Goal: Task Accomplishment & Management: Use online tool/utility

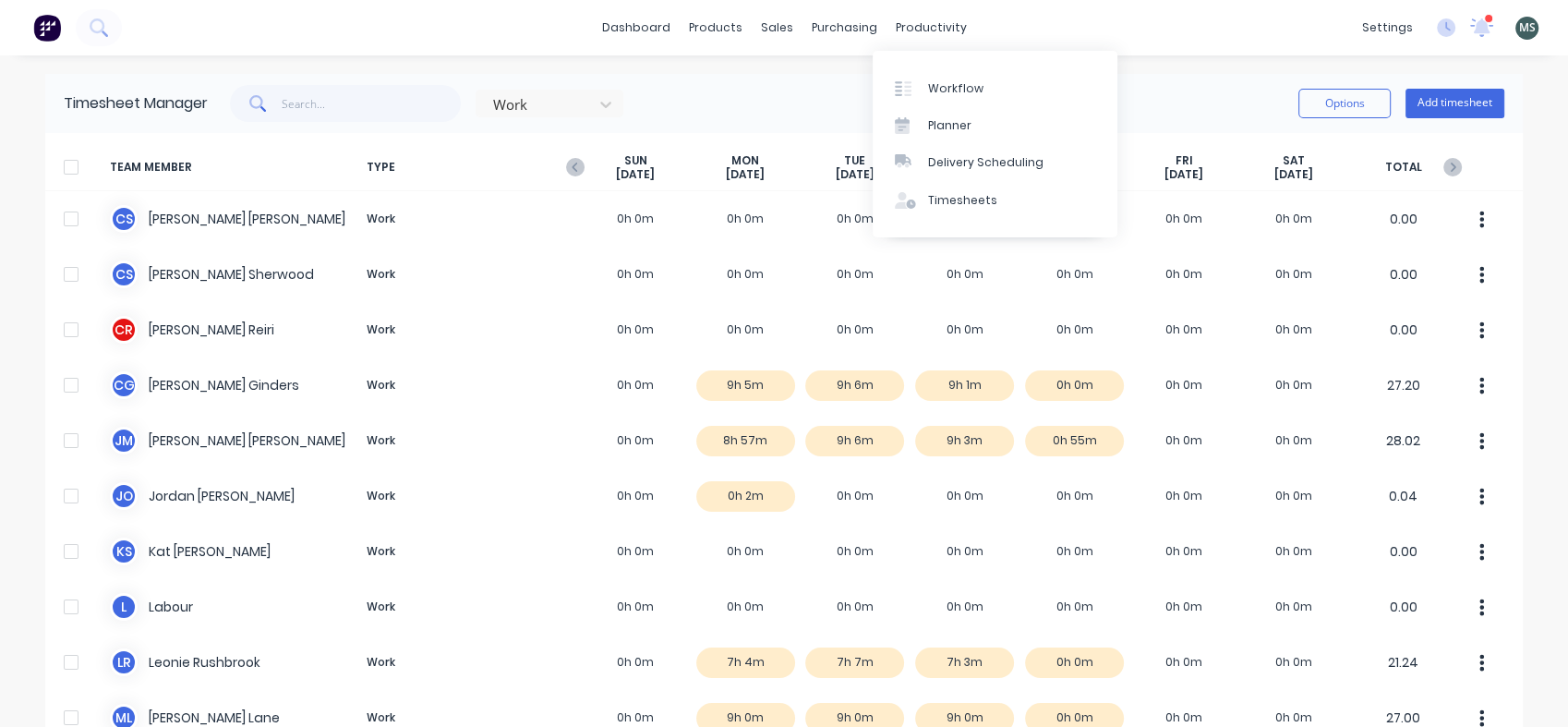
click at [903, 36] on div "productivity" at bounding box center [931, 28] width 89 height 28
click at [970, 106] on link "Workflow" at bounding box center [994, 88] width 245 height 37
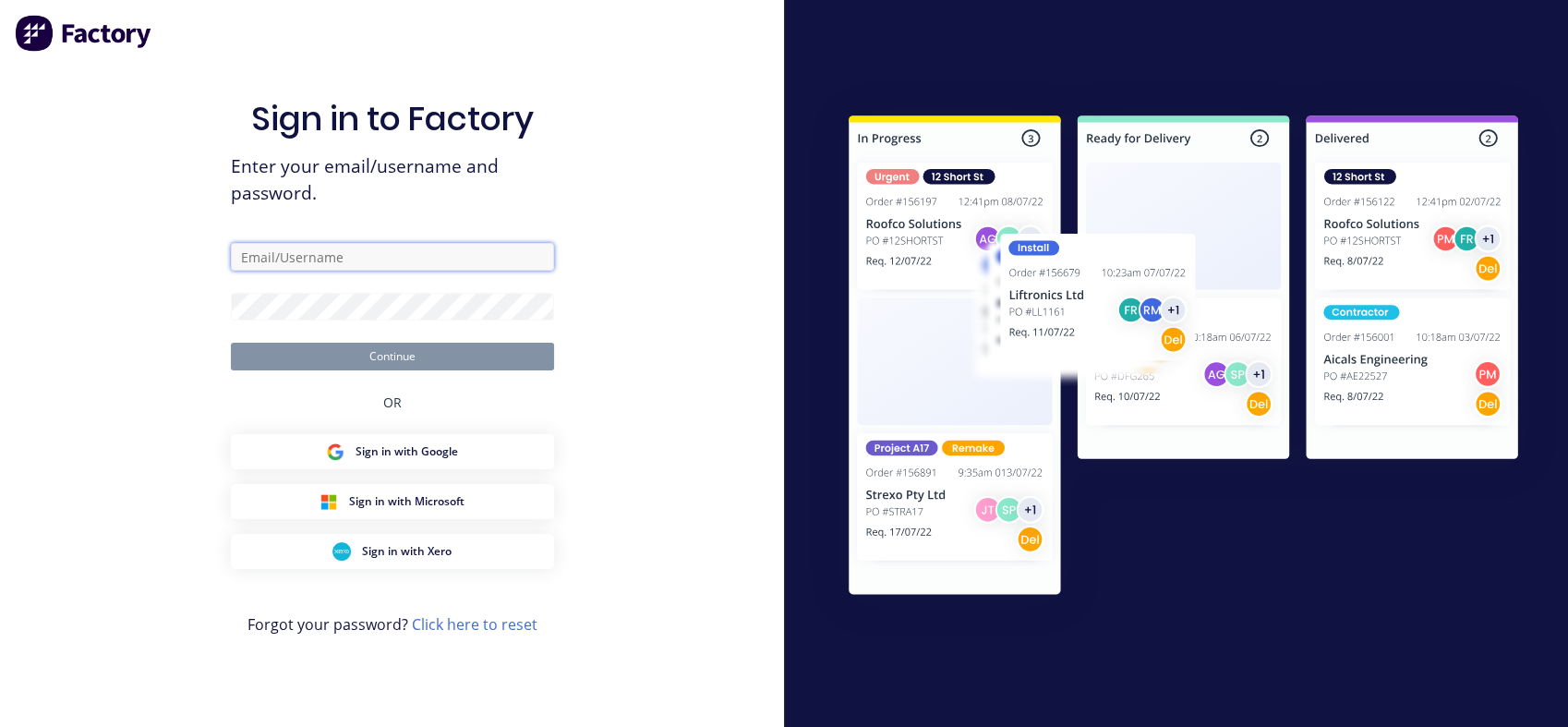
type input "[PERSON_NAME][EMAIL_ADDRESS][DOMAIN_NAME]"
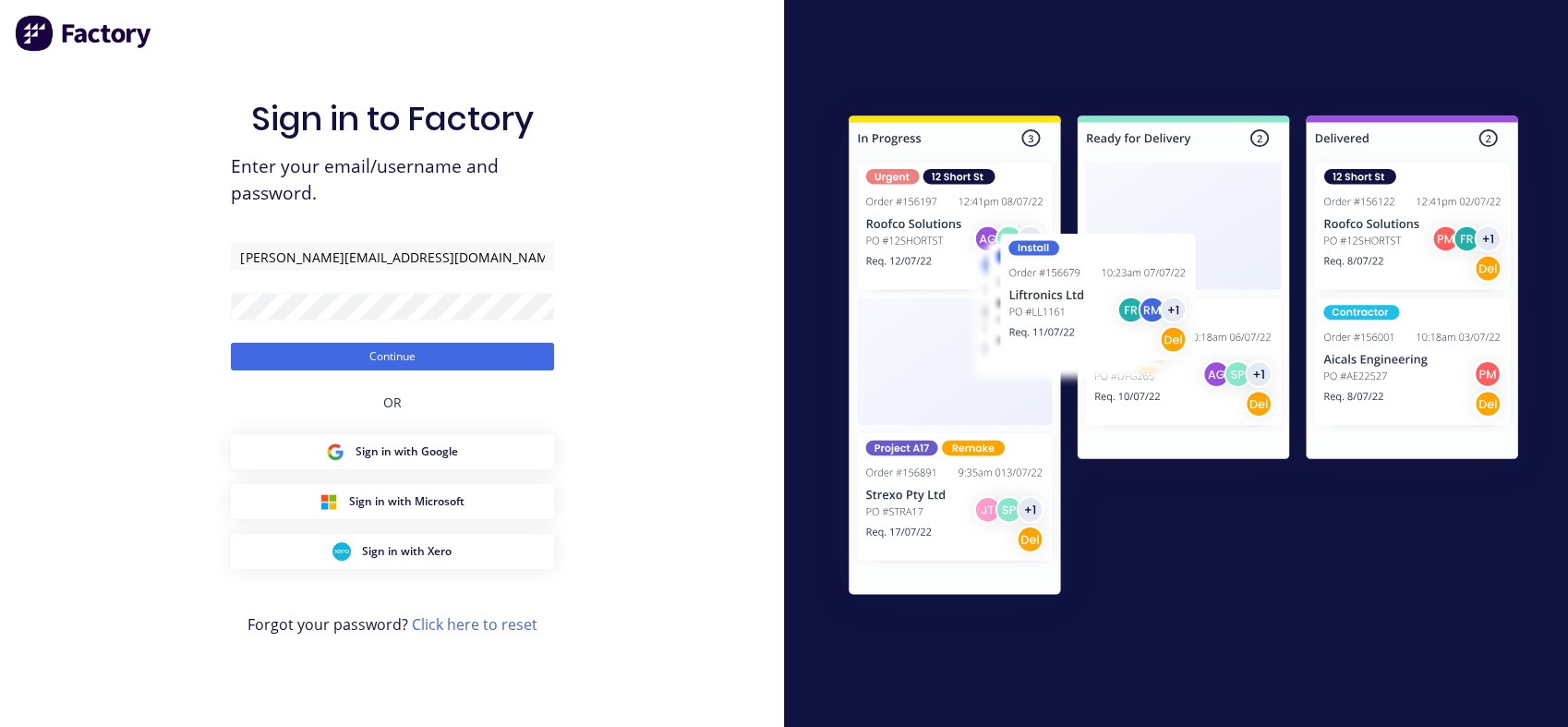
click at [387, 355] on button "Continue" at bounding box center [393, 356] width 323 height 28
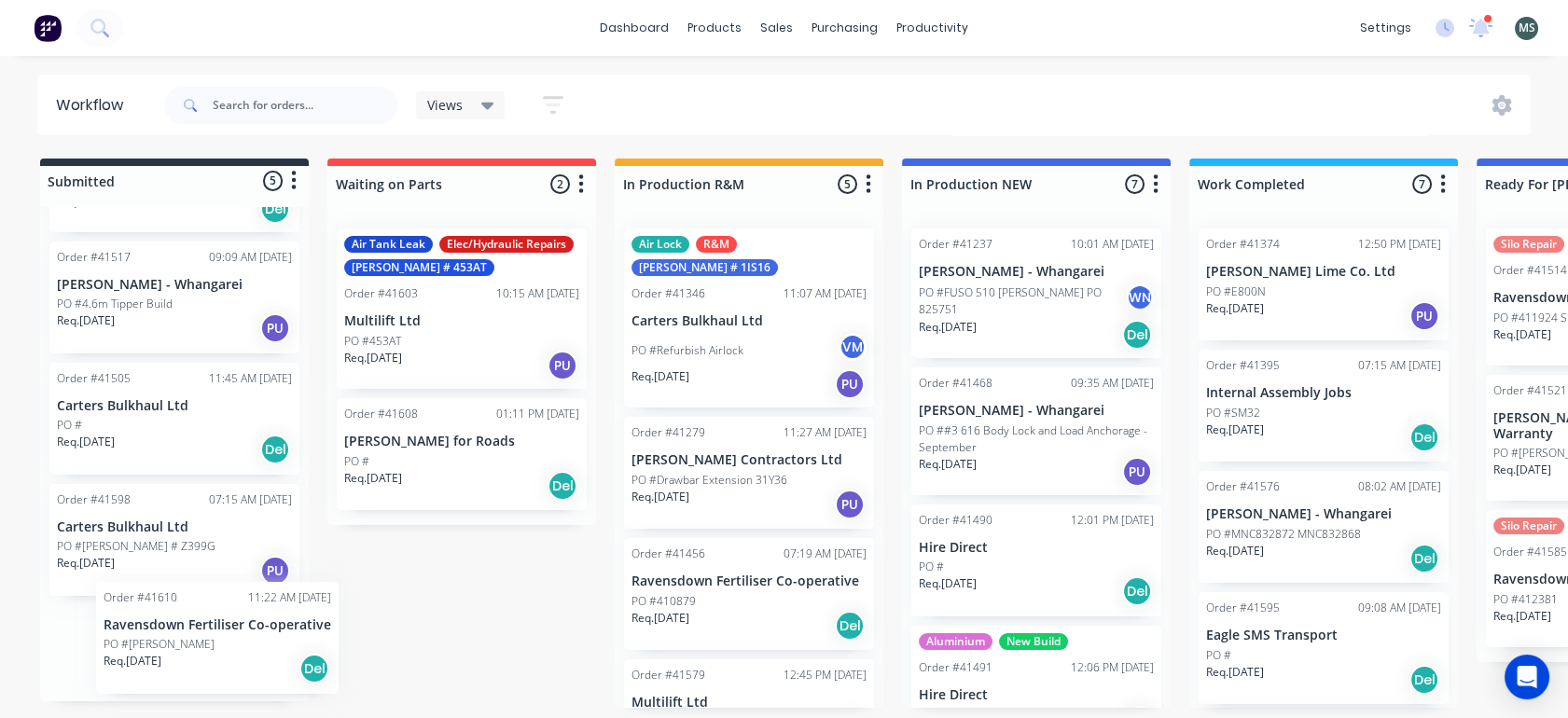
scroll to position [5, 0]
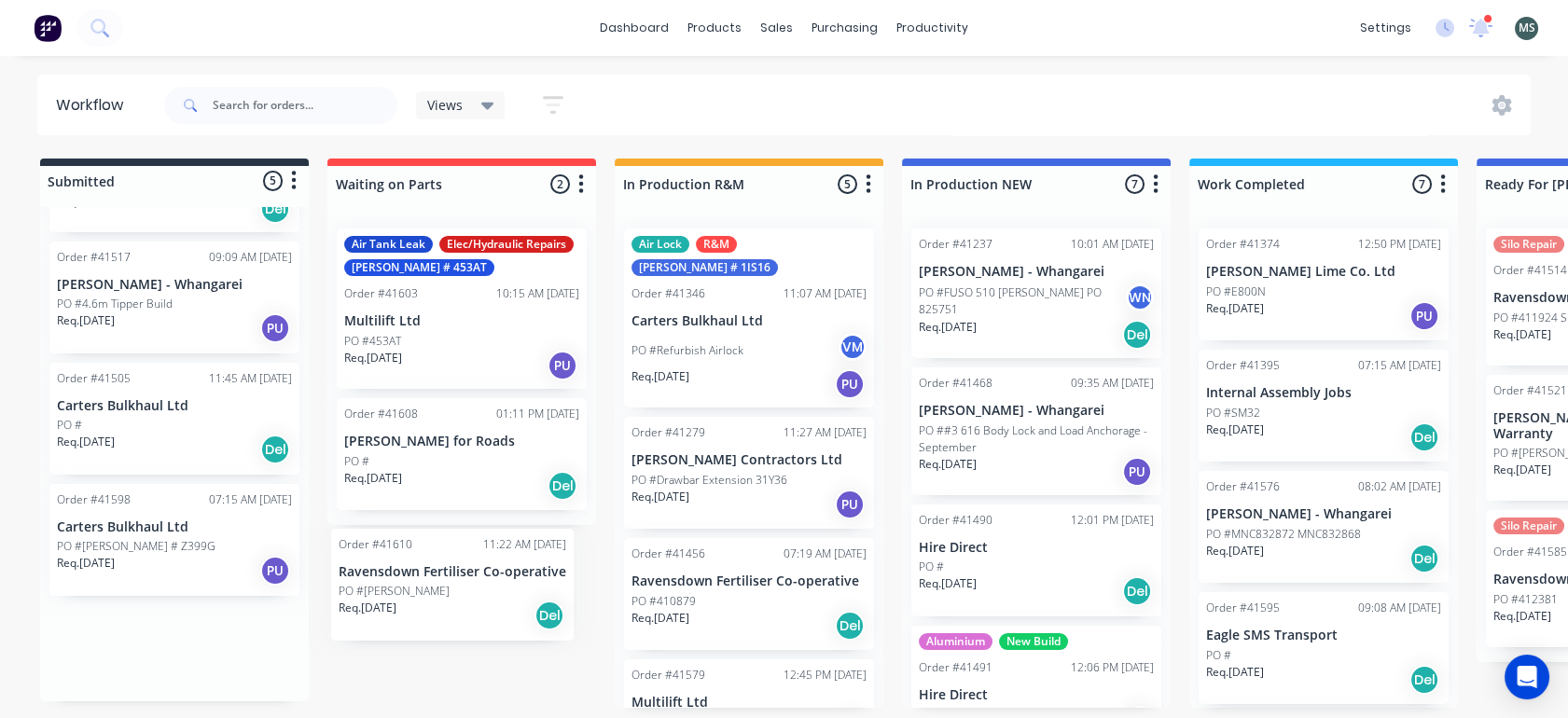
drag, startPoint x: 166, startPoint y: 657, endPoint x: 453, endPoint y: 596, distance: 293.4
click at [453, 596] on div "Submitted 5 Status colour #273444 hex #273444 Save Cancel Summaries Total order…" at bounding box center [1540, 433] width 3110 height 550
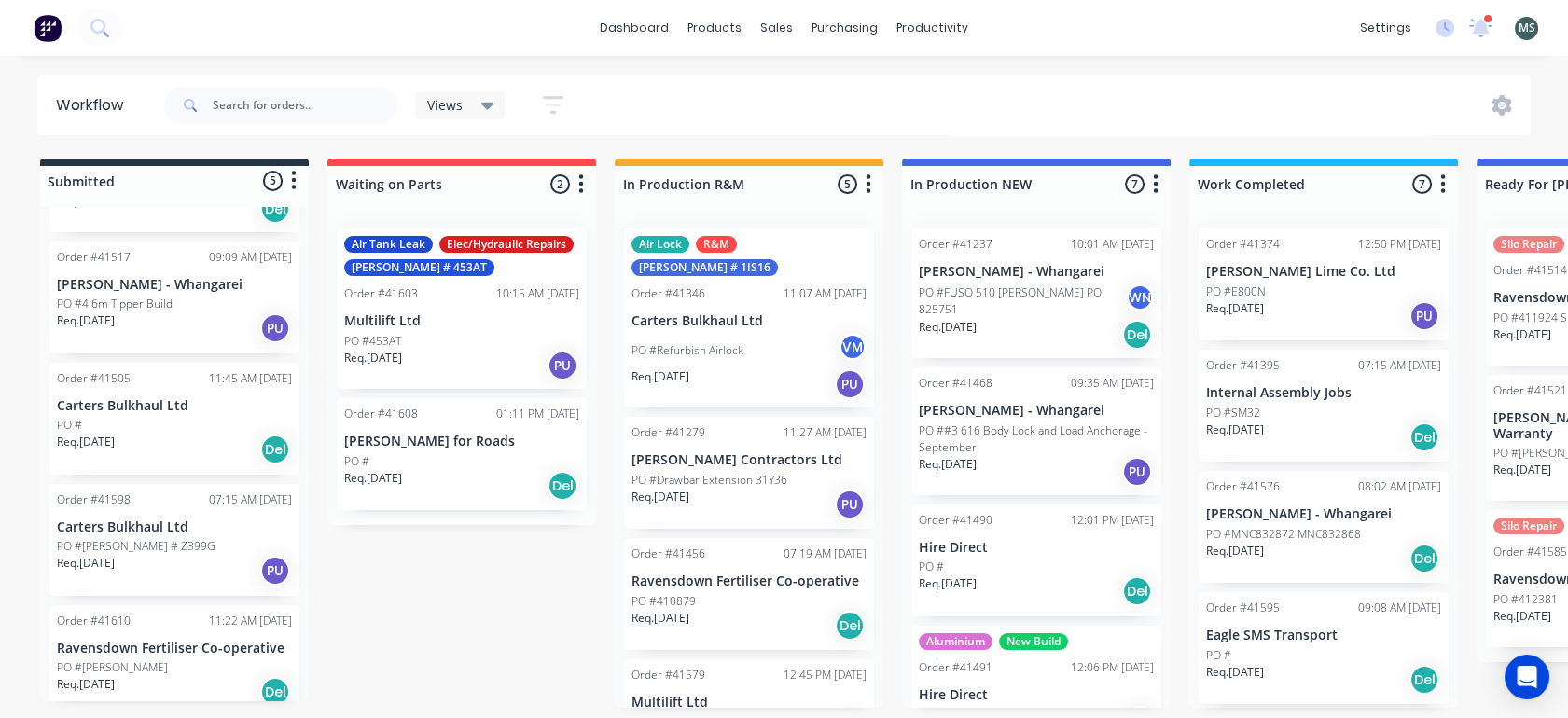
drag, startPoint x: 300, startPoint y: 578, endPoint x: 307, endPoint y: 648, distance: 70.3
click at [307, 648] on div "Order #41489 08:48 AM [DATE] [PERSON_NAME] Engineering - Warranty PO #October R…" at bounding box center [175, 454] width 269 height 494
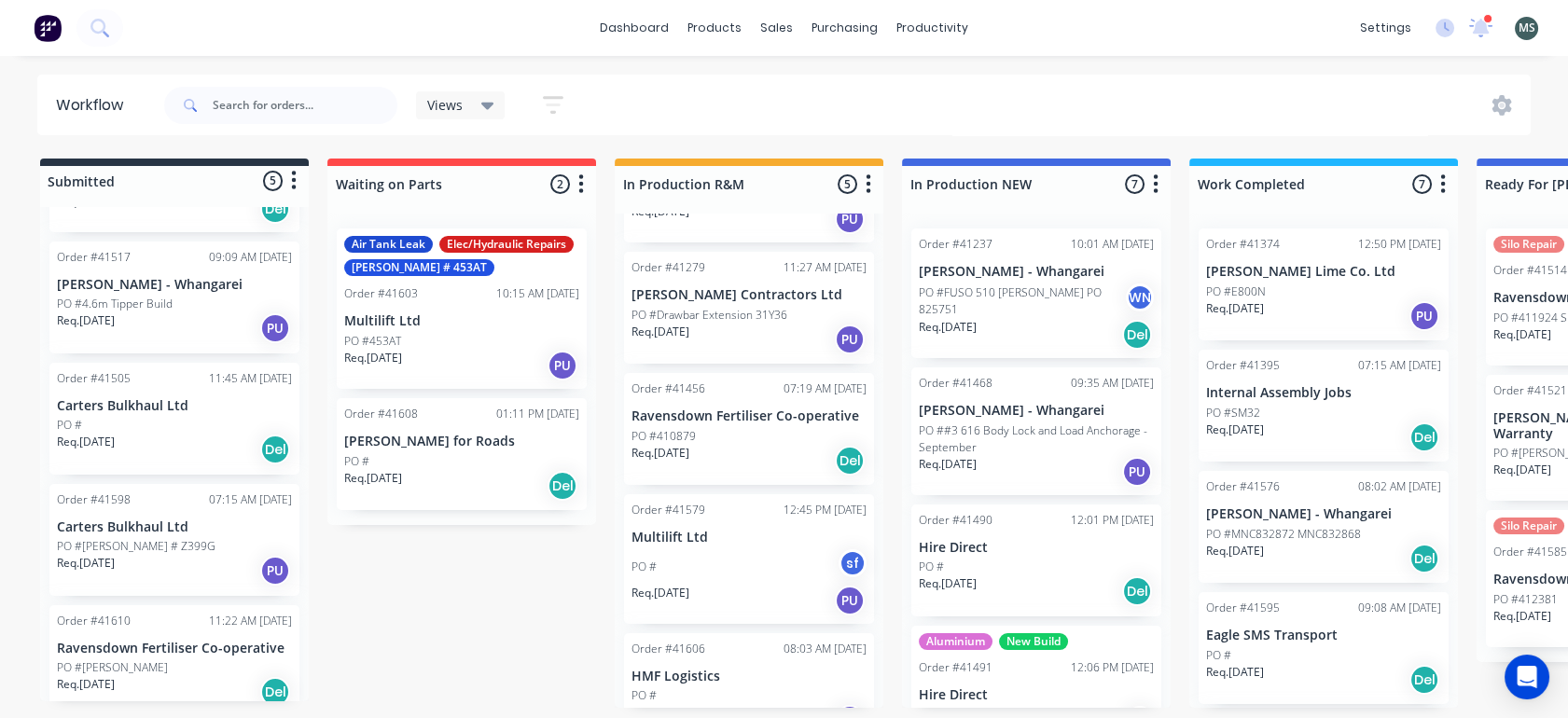
scroll to position [178, 0]
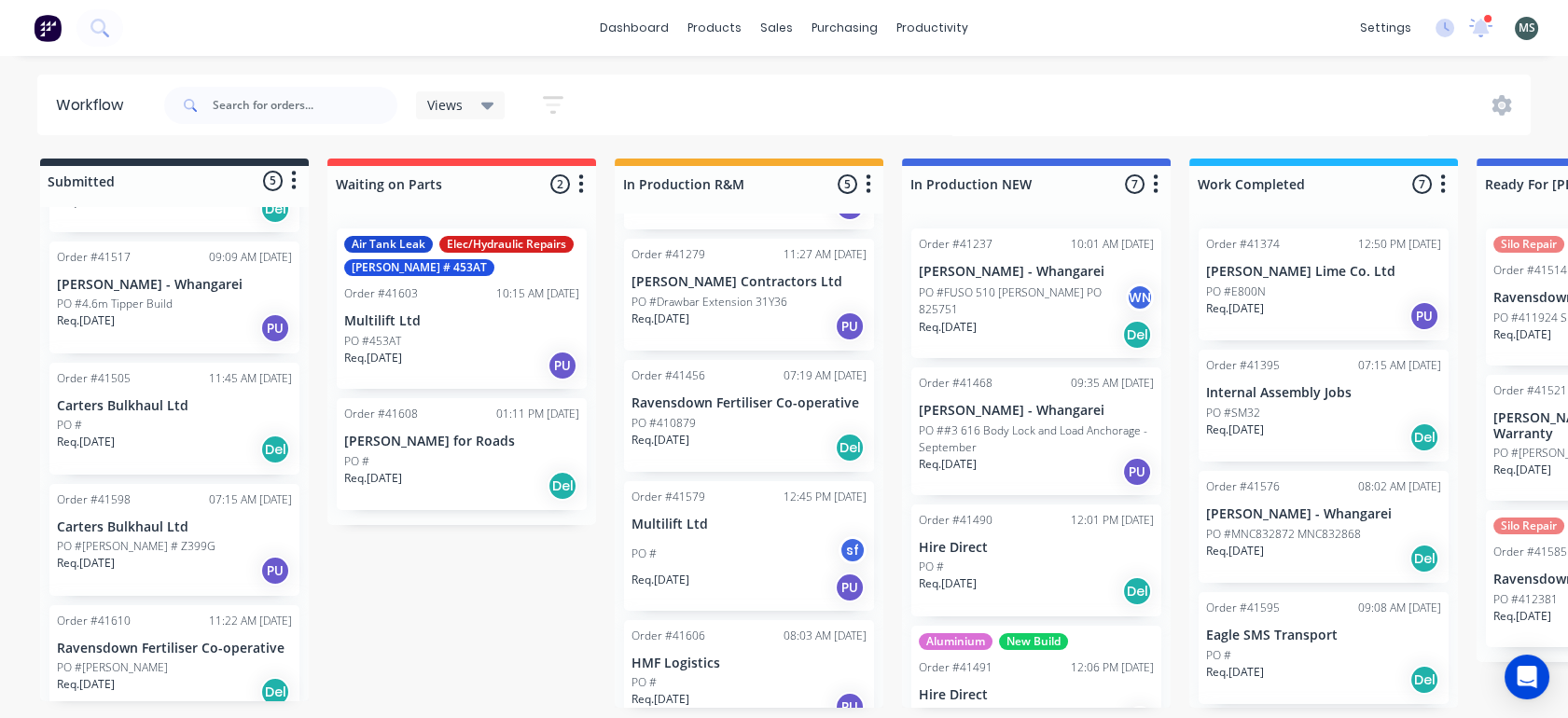
click at [666, 675] on div "PO #" at bounding box center [748, 682] width 235 height 16
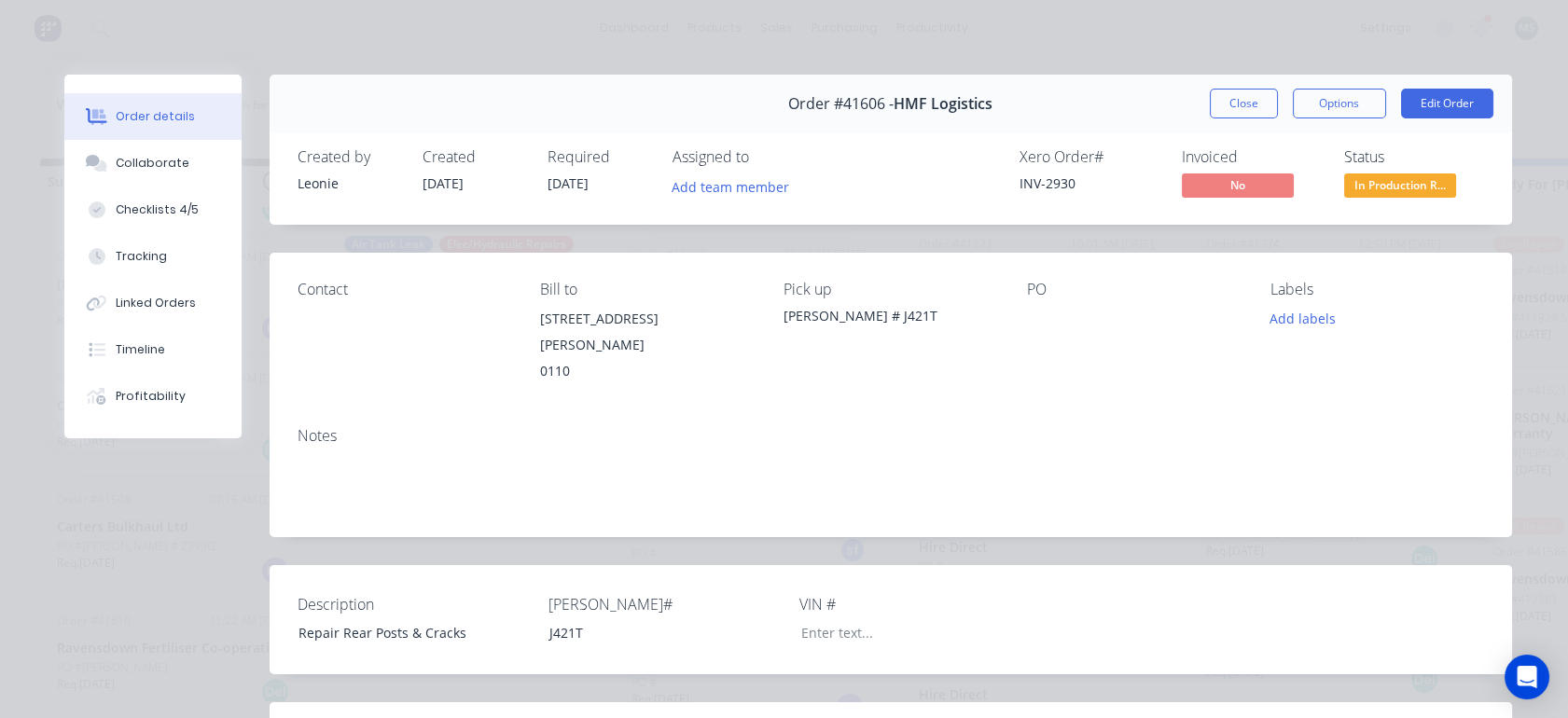
click at [122, 261] on div "Tracking" at bounding box center [140, 256] width 51 height 16
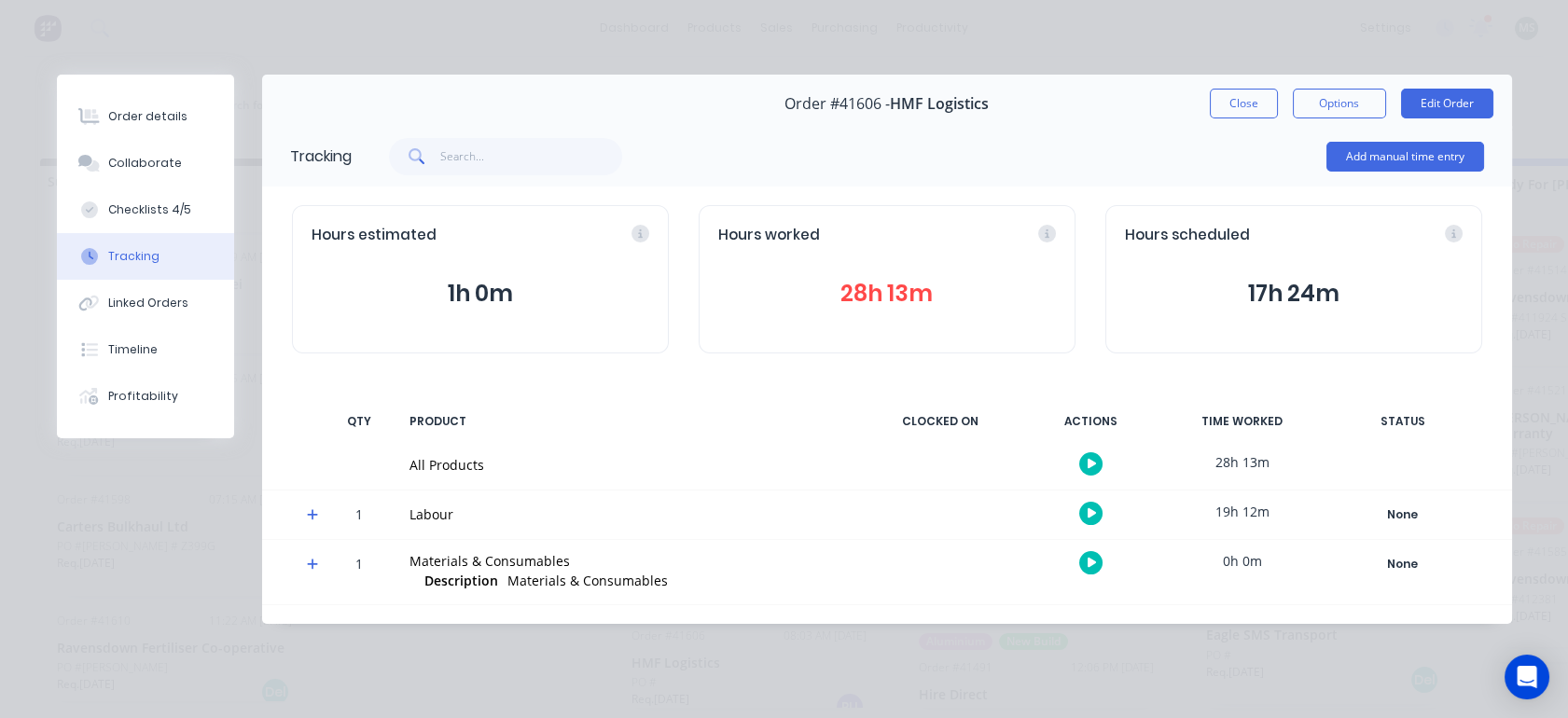
click at [866, 300] on button "28h 13m" at bounding box center [886, 293] width 337 height 36
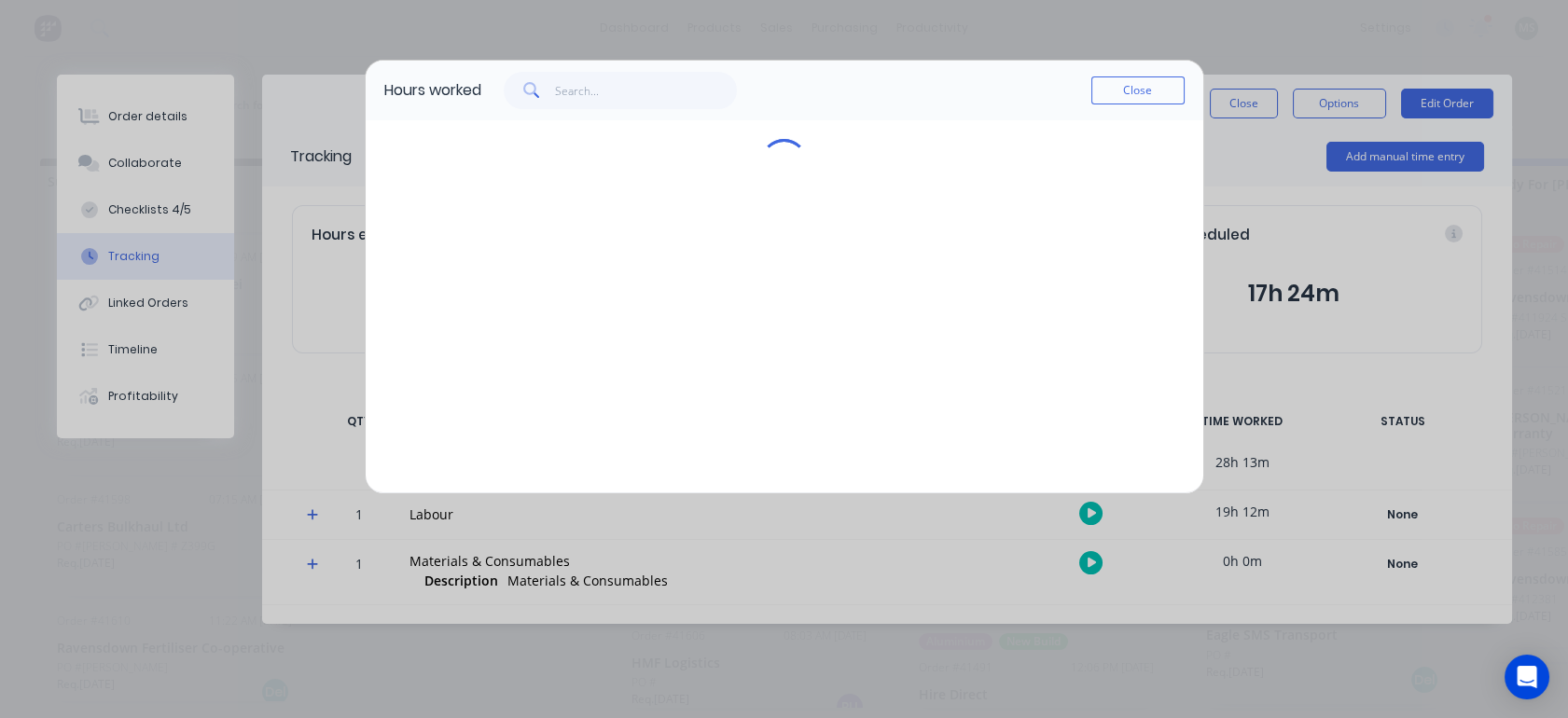
scroll to position [0, 0]
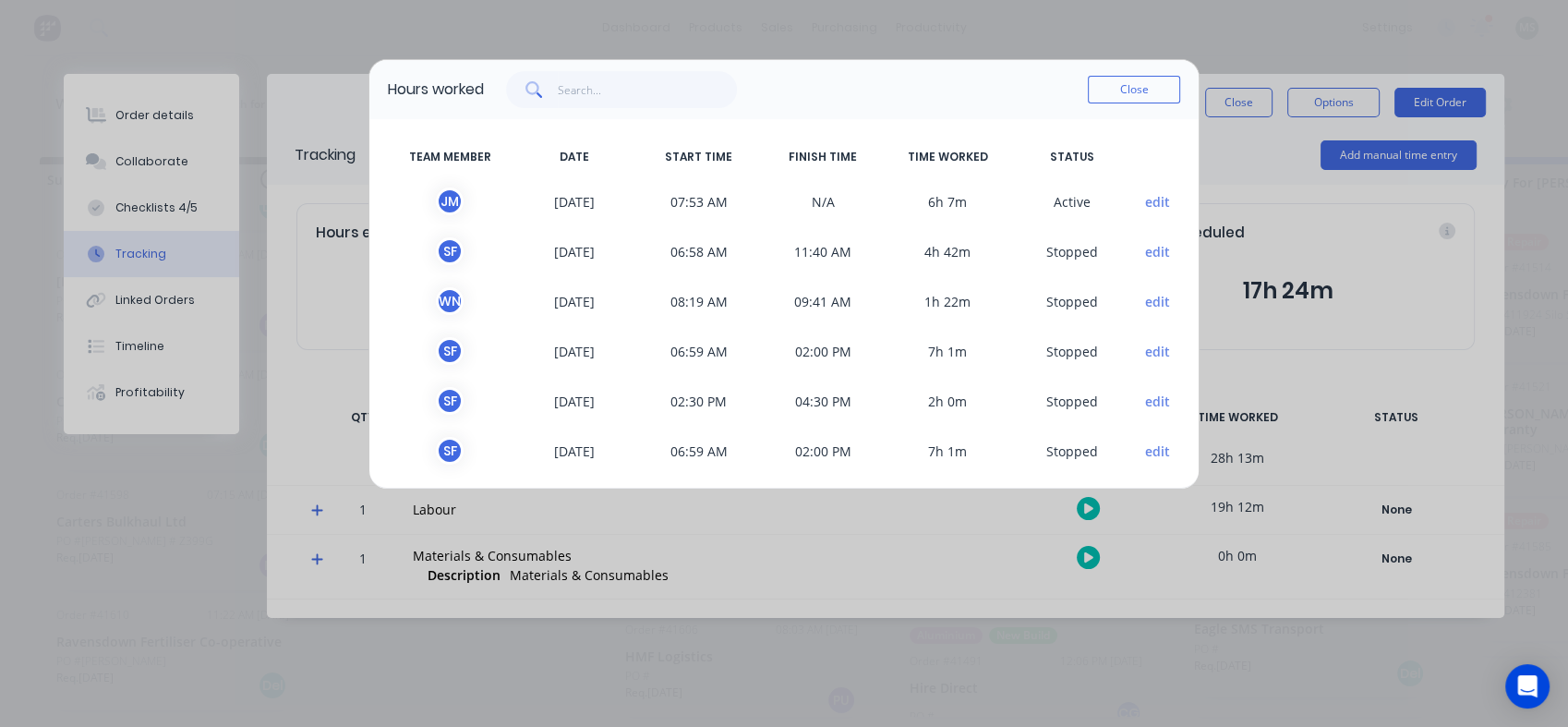
click at [1116, 95] on button "Close" at bounding box center [1133, 89] width 92 height 28
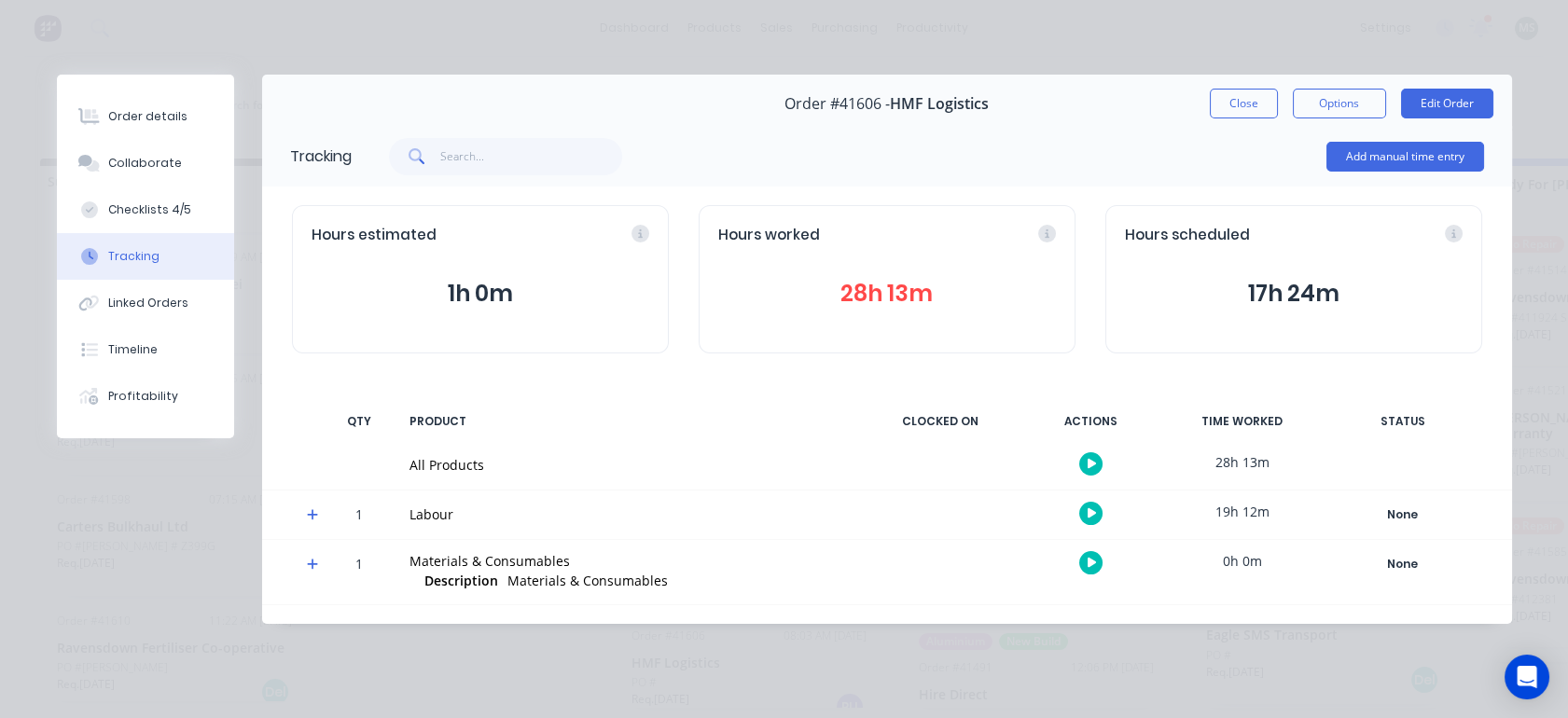
scroll to position [5, 0]
click at [149, 210] on div "Checklists 4/5" at bounding box center [150, 210] width 83 height 16
